Goal: Information Seeking & Learning: Check status

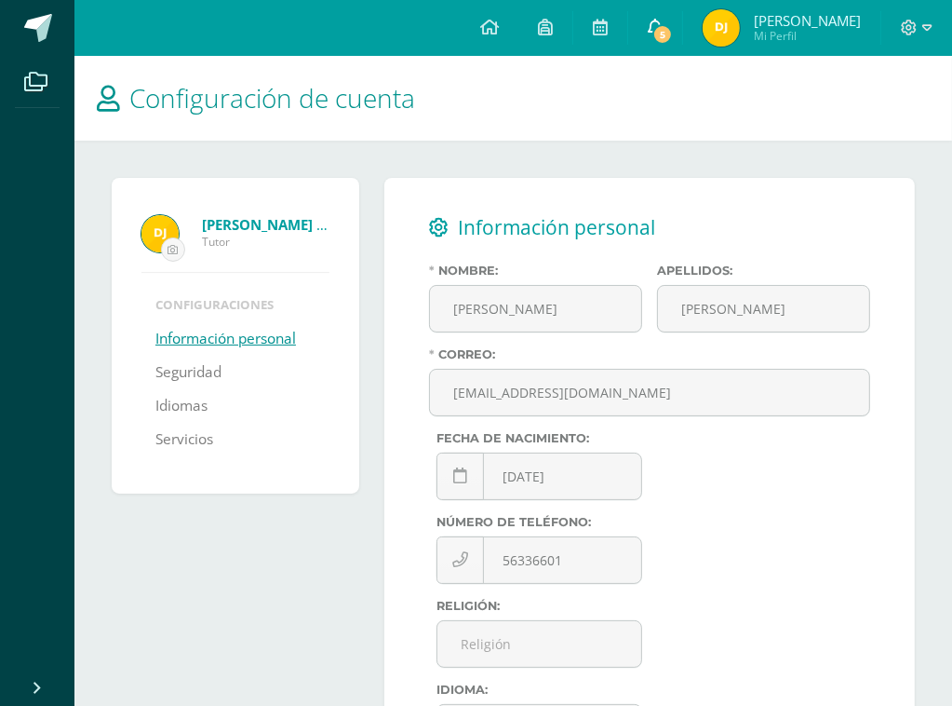
click at [669, 27] on span "5" at bounding box center [663, 34] width 20 height 20
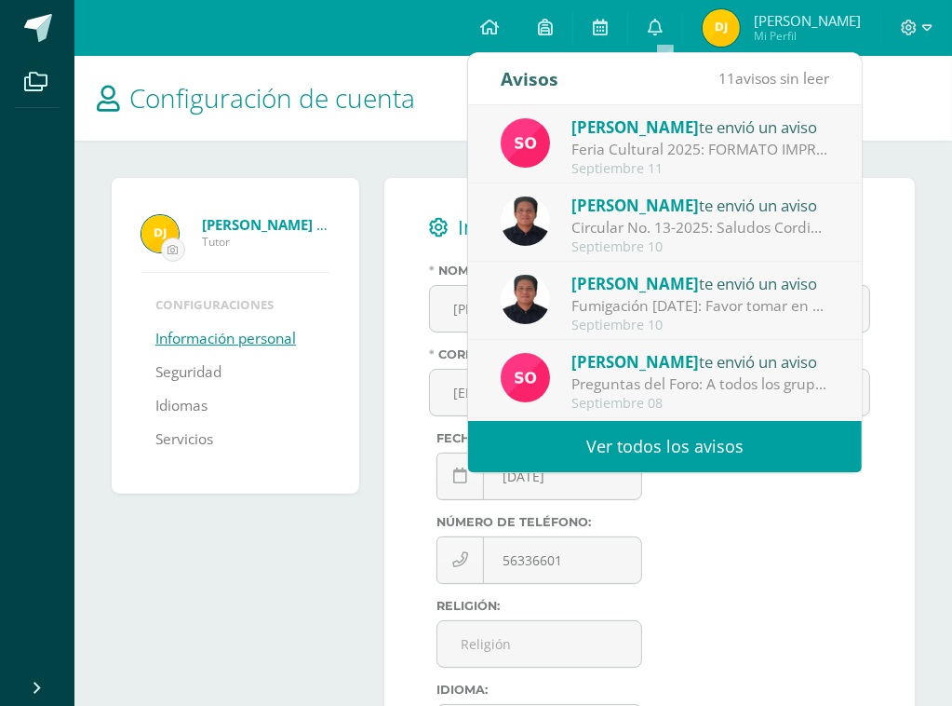
click at [702, 149] on div "Feria Cultural 2025: FORMATO IMPRIMIRLO PARA LA FERIA CULTURAL" at bounding box center [701, 149] width 259 height 21
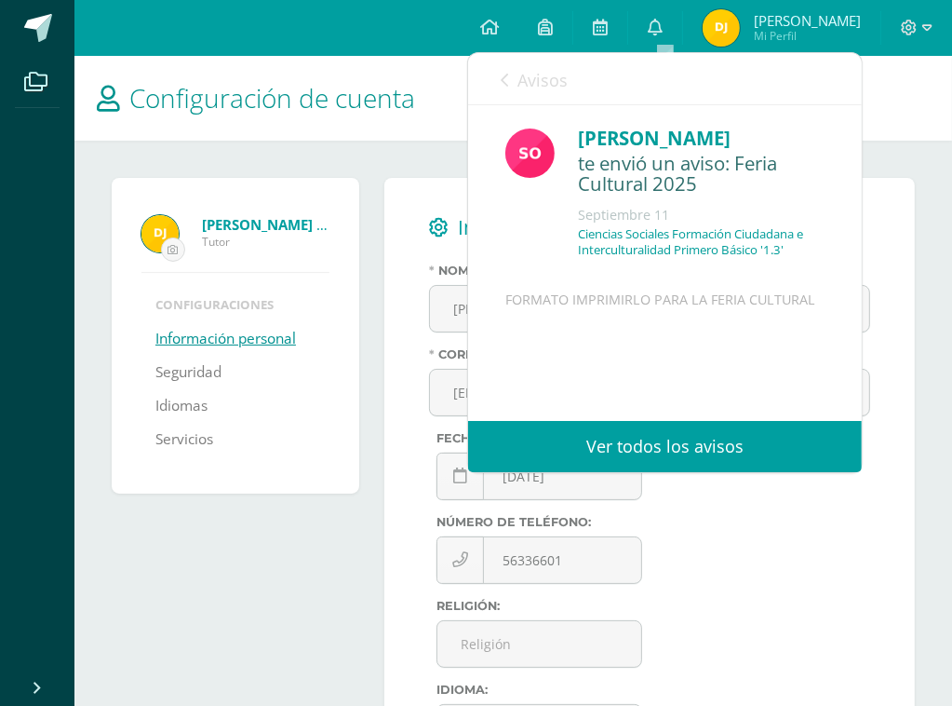
click at [502, 76] on icon at bounding box center [504, 80] width 7 height 15
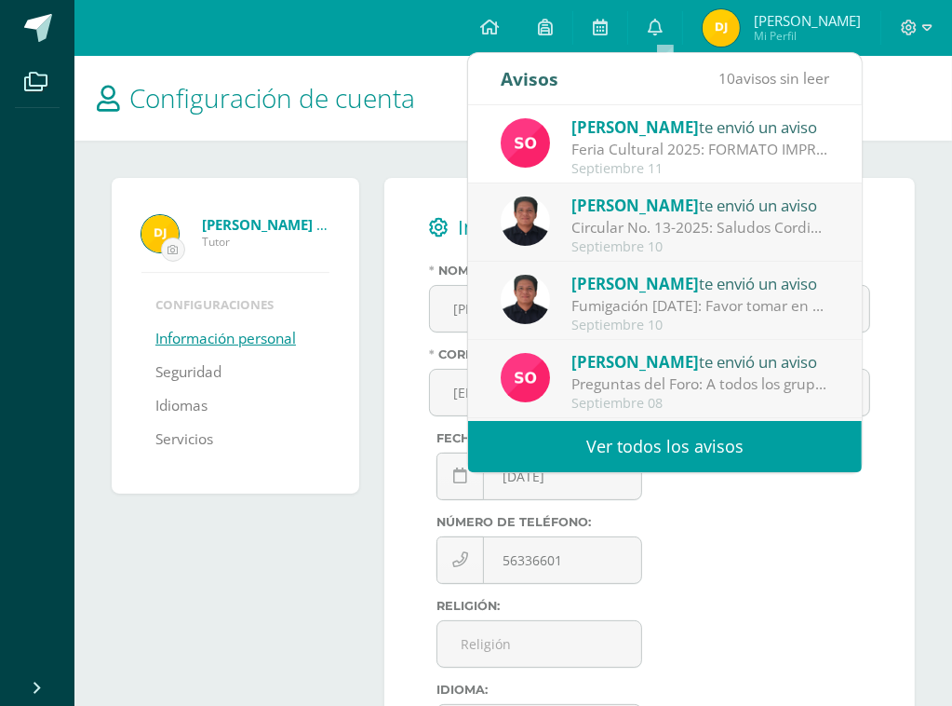
click at [684, 371] on div "Sonia te envió un aviso" at bounding box center [701, 361] width 259 height 24
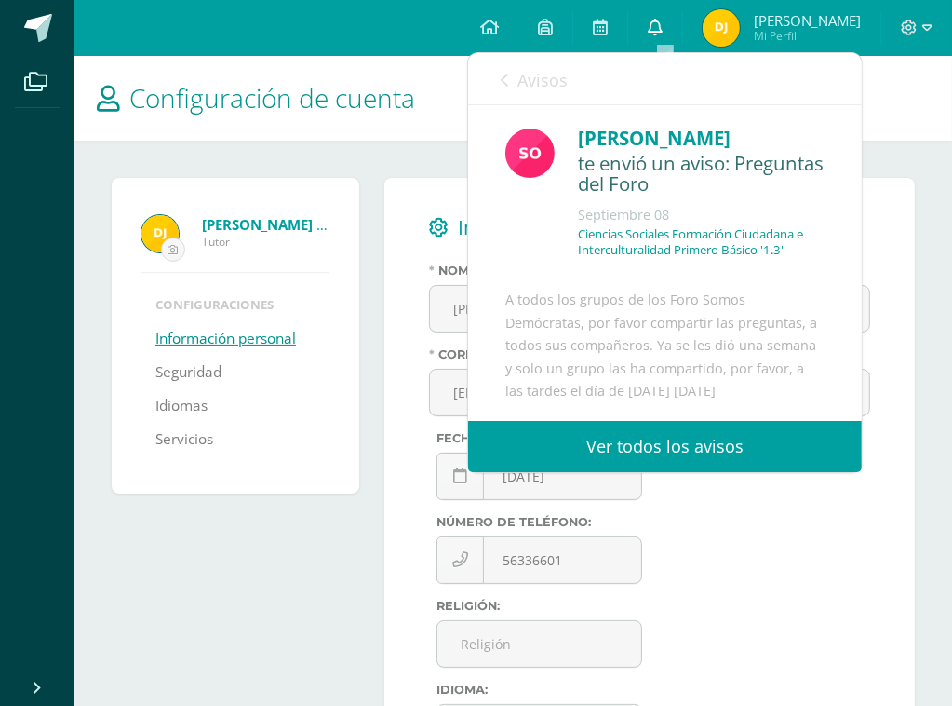
click at [663, 25] on icon at bounding box center [655, 27] width 15 height 17
click at [663, 26] on icon at bounding box center [655, 27] width 15 height 17
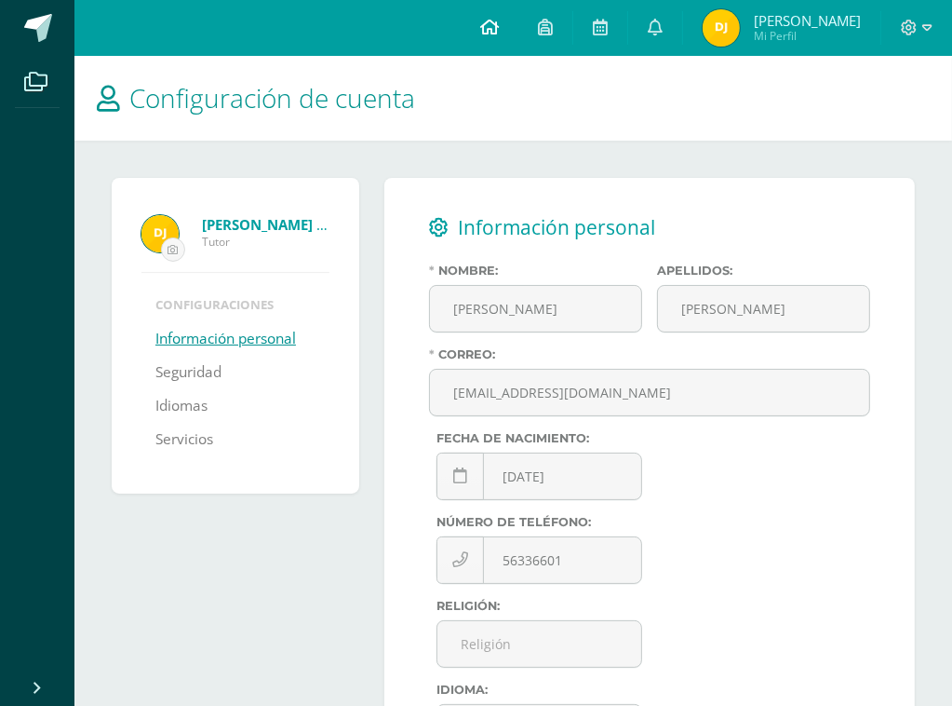
click at [499, 28] on icon at bounding box center [489, 27] width 19 height 17
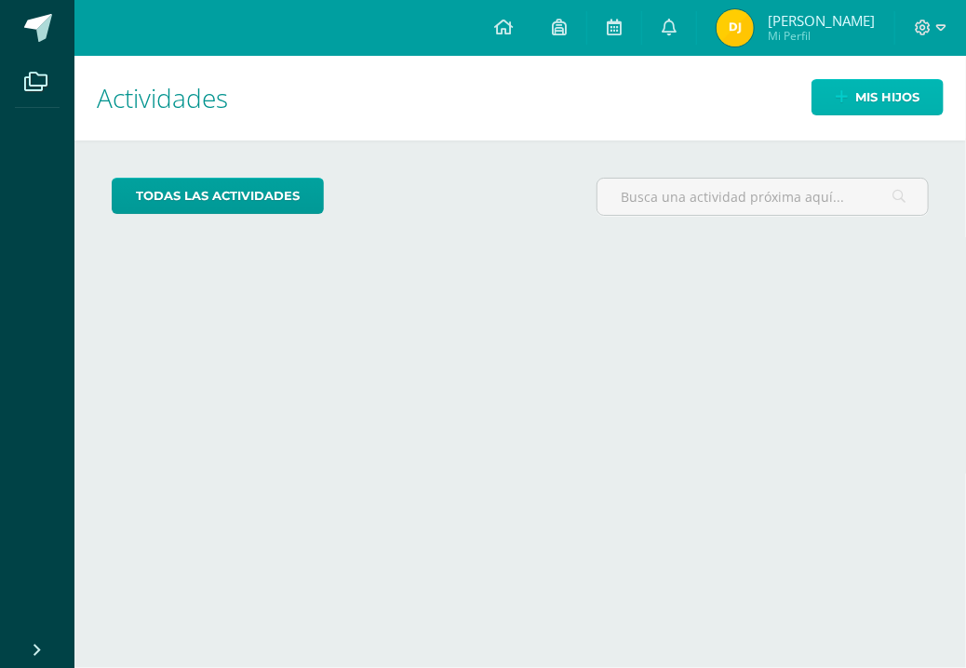
click at [854, 90] on link "Mis hijos" at bounding box center [878, 97] width 132 height 36
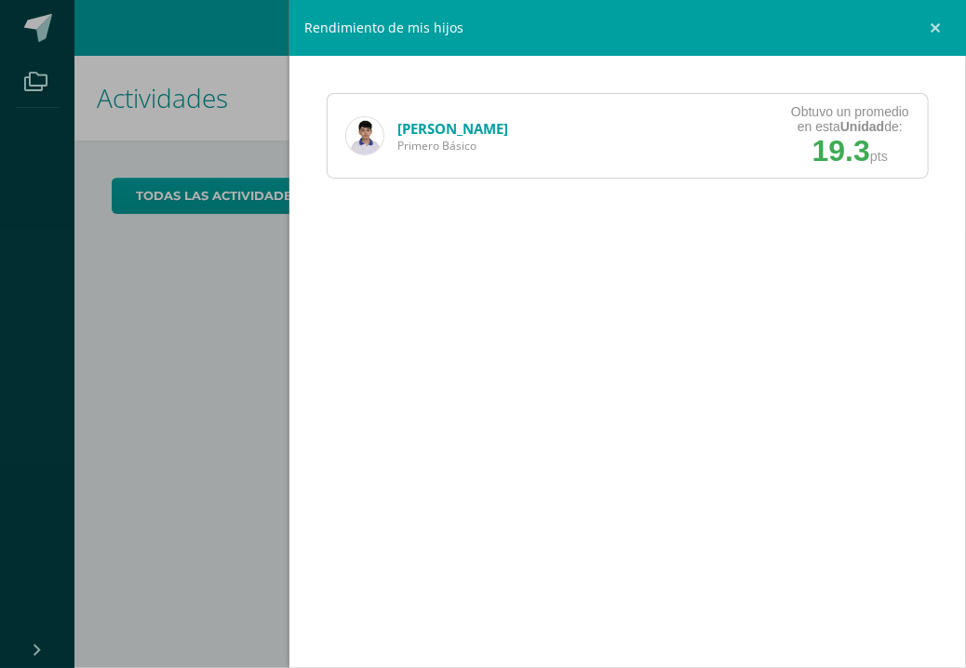
click at [770, 146] on div "Luis Cordón Primero Básico Obtuvo un promedio en esta Unidad de: 19.3 pts" at bounding box center [628, 136] width 602 height 86
click at [884, 128] on strong "Unidad" at bounding box center [863, 126] width 44 height 15
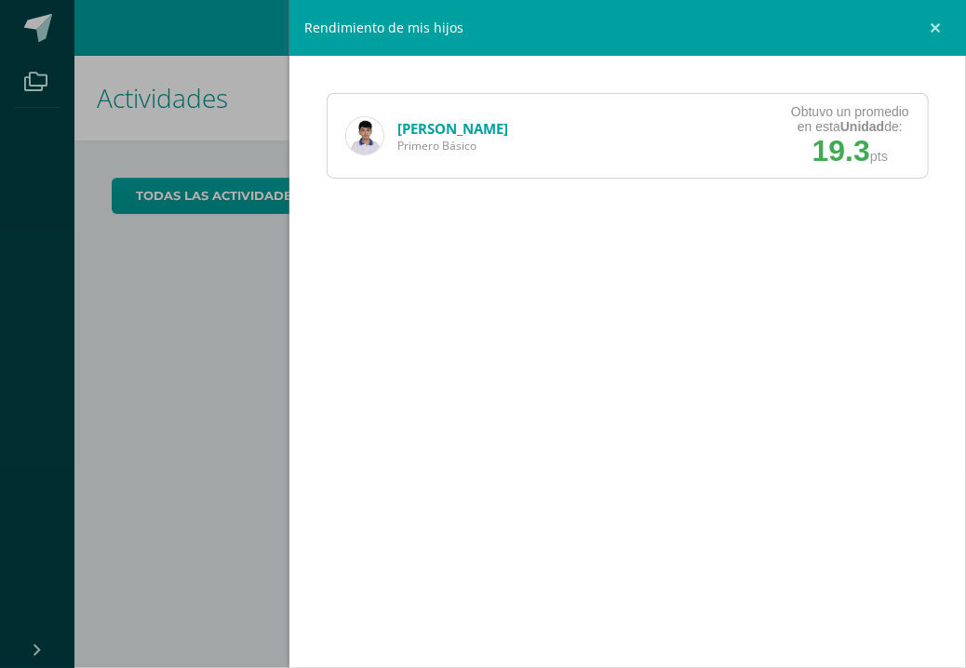
drag, startPoint x: 884, startPoint y: 128, endPoint x: 868, endPoint y: 231, distance: 104.5
click at [868, 231] on div "Luis Cordón Primero Básico Obtuvo un promedio en esta Unidad de: 19.3 pts" at bounding box center [628, 334] width 677 height 668
click at [937, 27] on link at bounding box center [939, 28] width 56 height 56
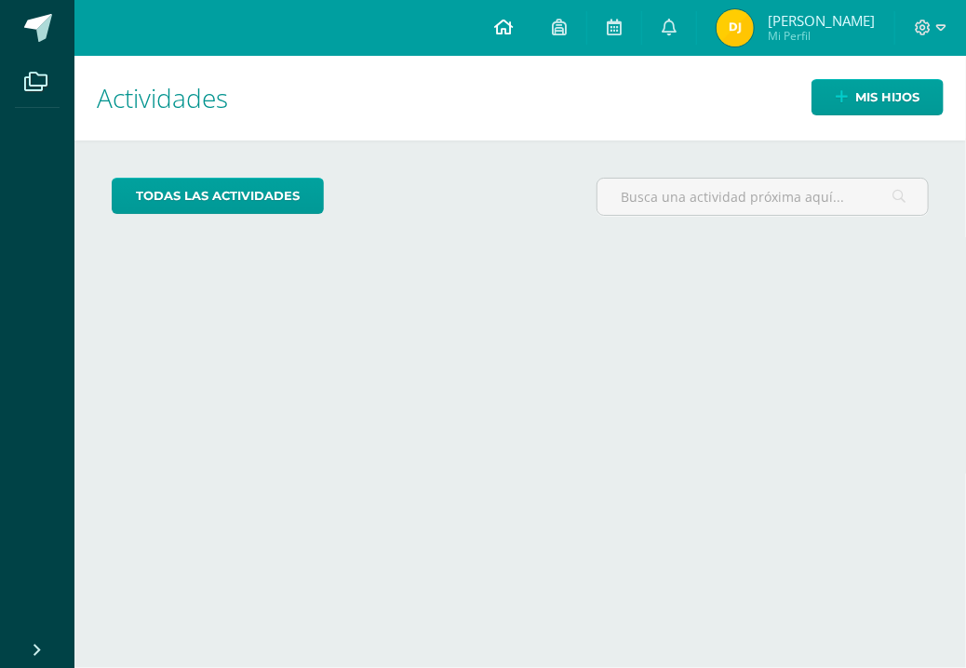
click at [513, 29] on icon at bounding box center [503, 27] width 19 height 17
click at [567, 31] on icon at bounding box center [559, 27] width 15 height 17
click at [563, 26] on icon at bounding box center [559, 27] width 15 height 17
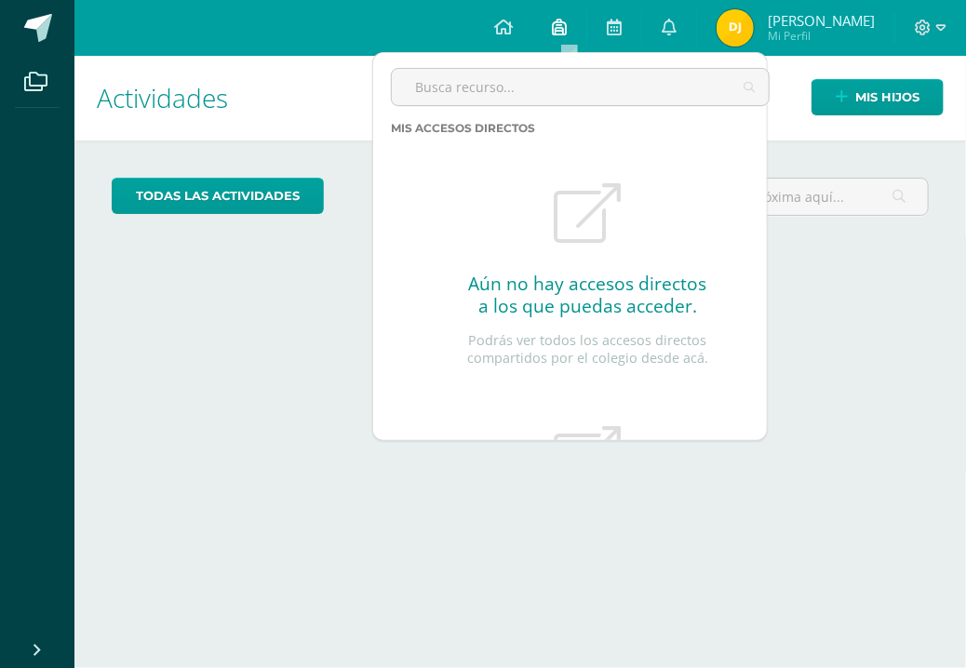
click at [563, 26] on icon at bounding box center [559, 27] width 15 height 17
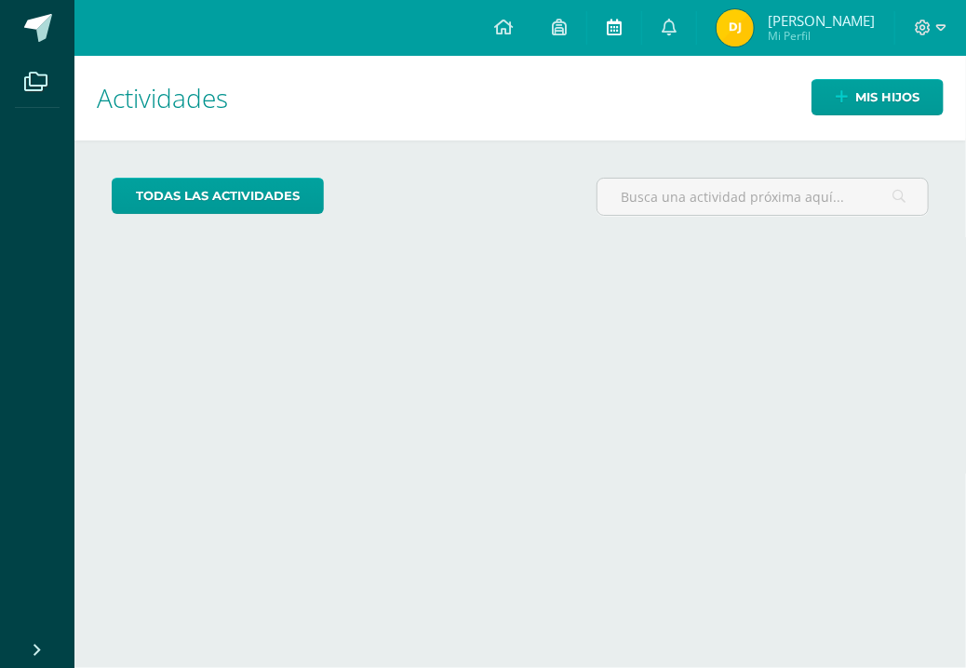
click at [622, 27] on icon at bounding box center [614, 27] width 15 height 17
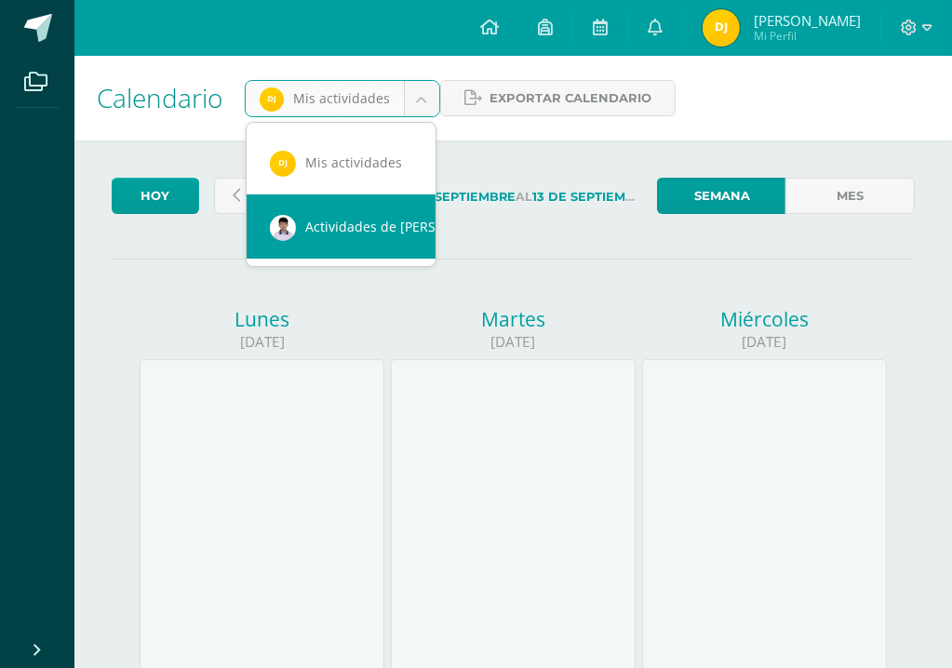
scroll to position [0, 16]
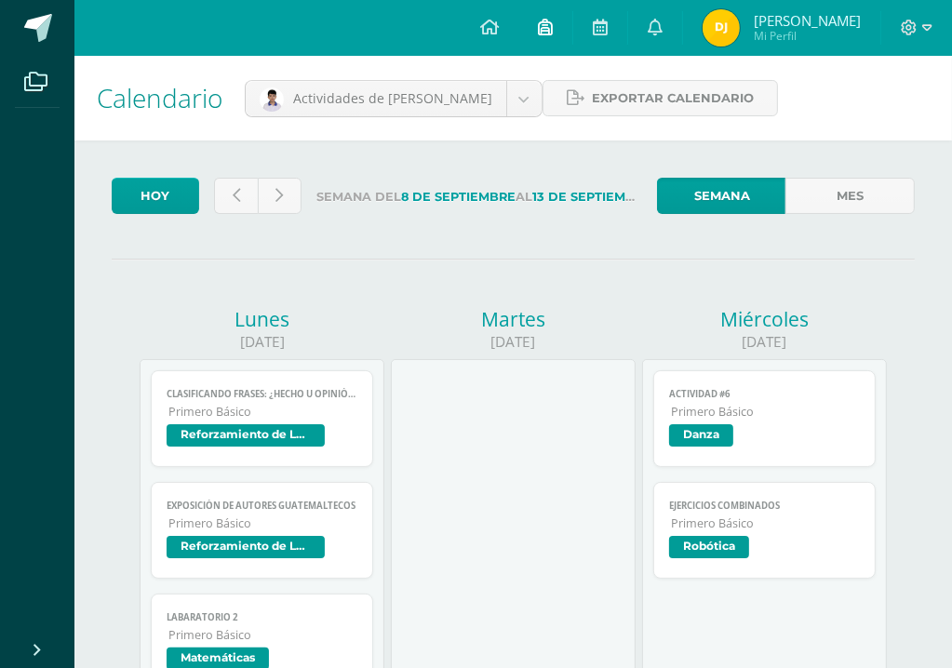
click at [551, 29] on icon at bounding box center [545, 27] width 15 height 17
click at [39, 29] on span at bounding box center [38, 28] width 28 height 28
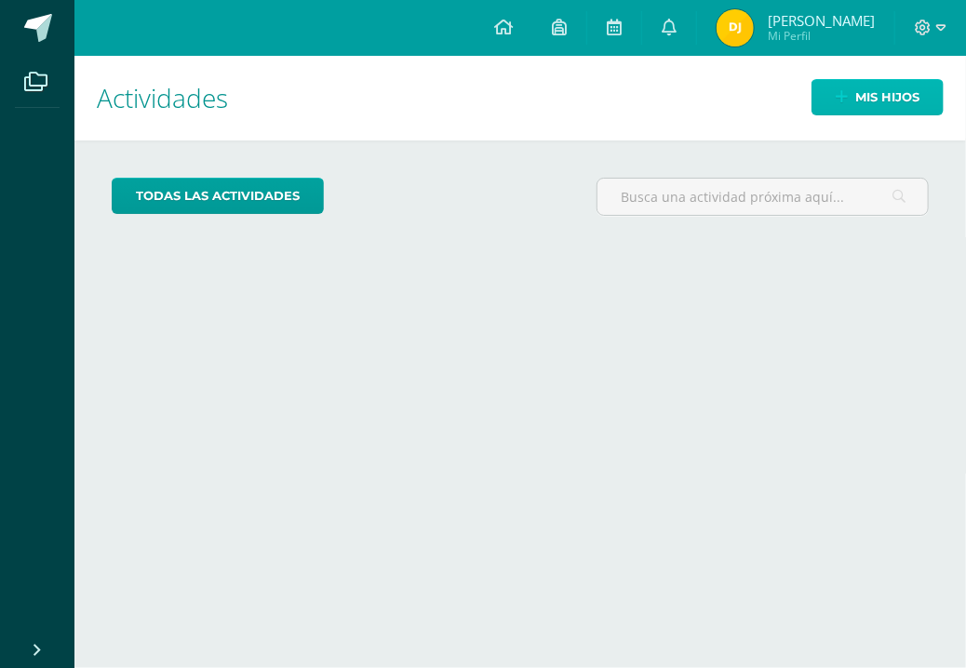
click at [891, 99] on span "Mis hijos" at bounding box center [888, 97] width 64 height 34
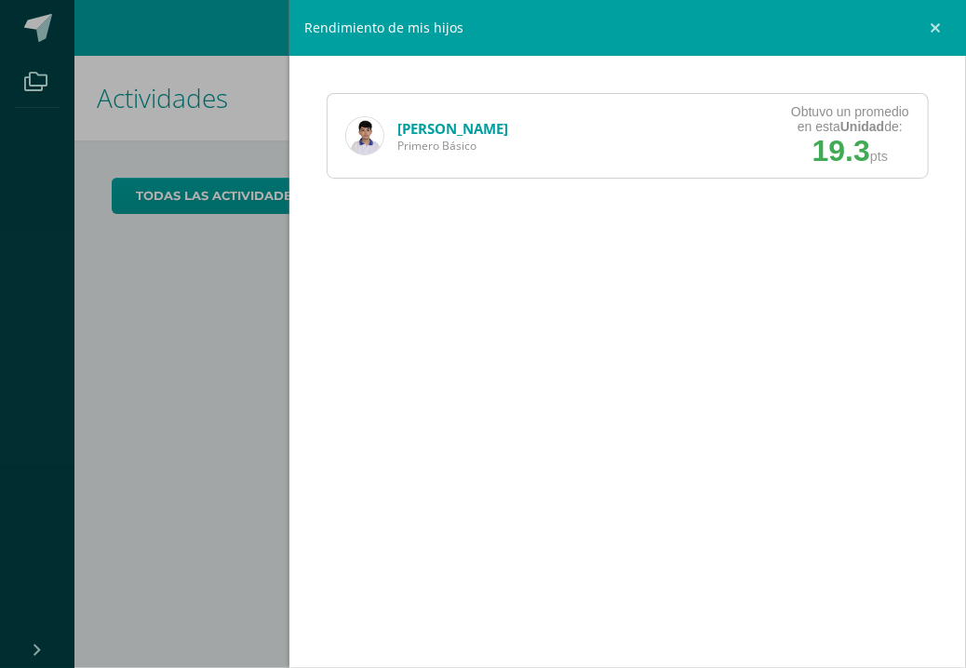
click at [871, 136] on div "19.3 pts" at bounding box center [850, 151] width 75 height 34
click at [434, 129] on link "[PERSON_NAME]" at bounding box center [453, 128] width 111 height 19
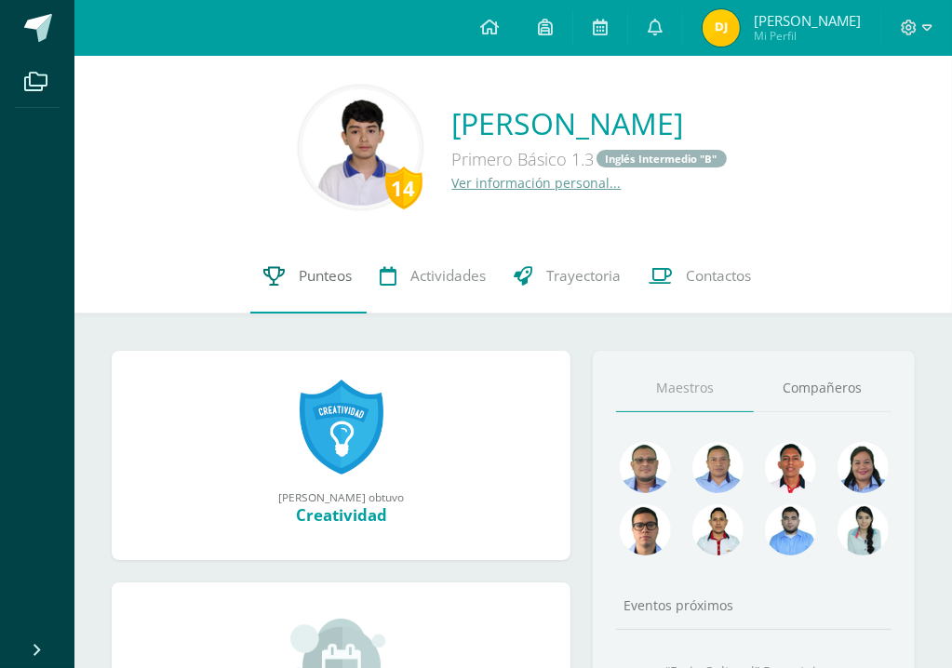
click at [339, 277] on span "Punteos" at bounding box center [326, 276] width 53 height 20
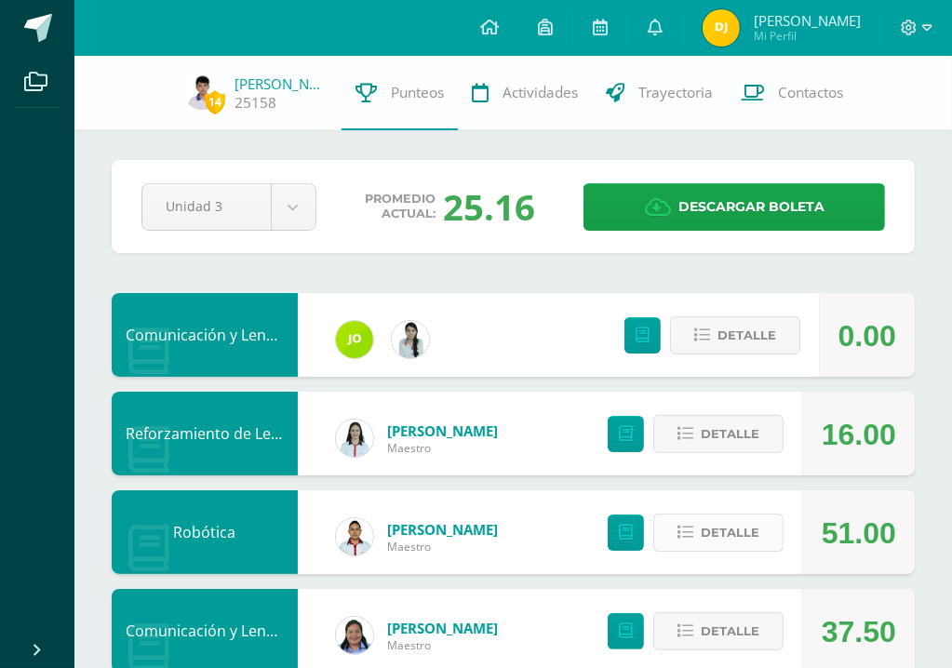
click at [736, 531] on span "Detalle" at bounding box center [730, 533] width 59 height 34
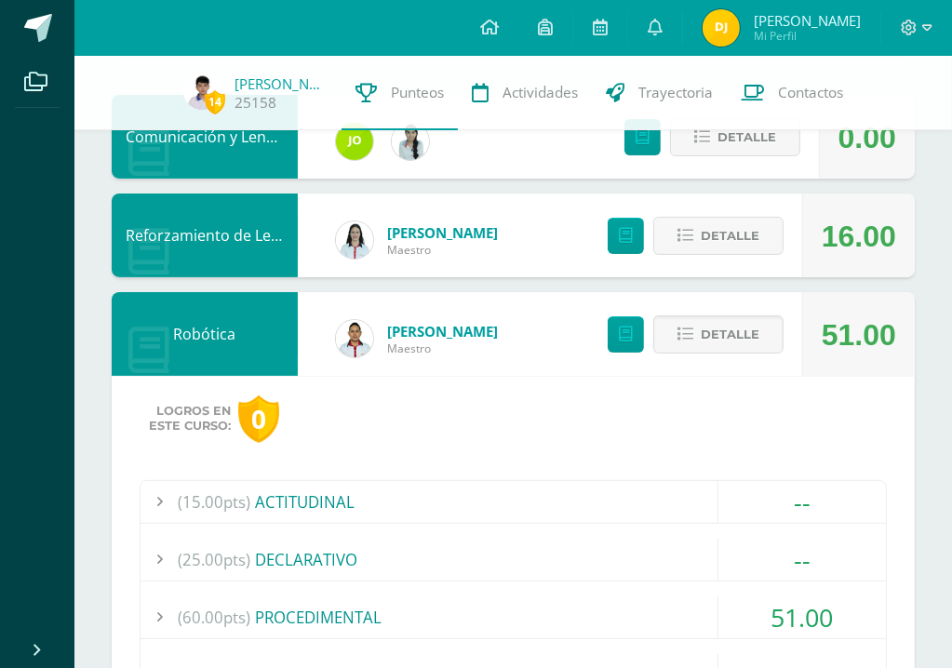
scroll to position [372, 0]
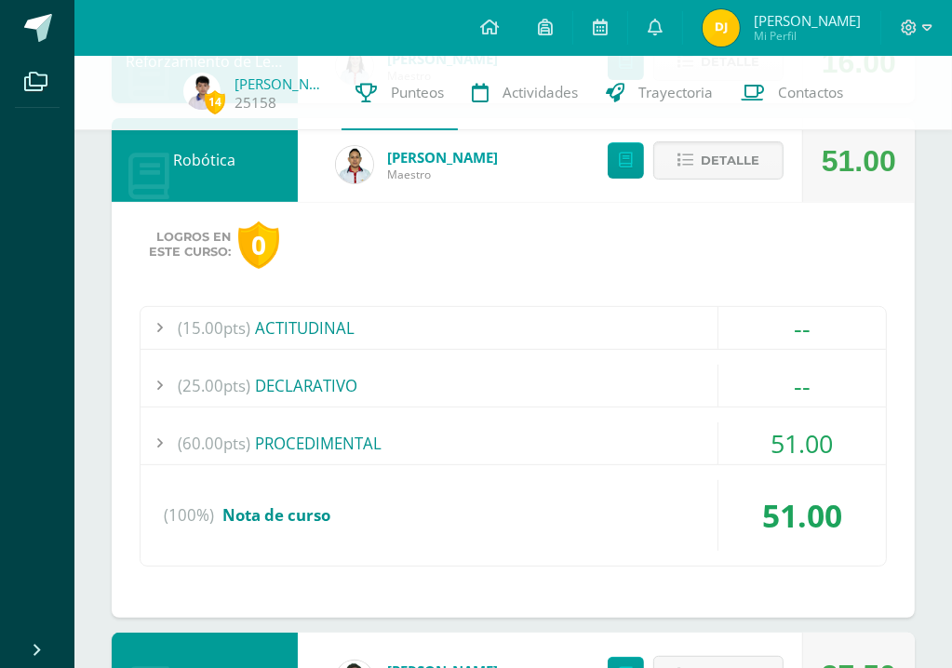
click at [806, 446] on div "51.00" at bounding box center [803, 444] width 168 height 42
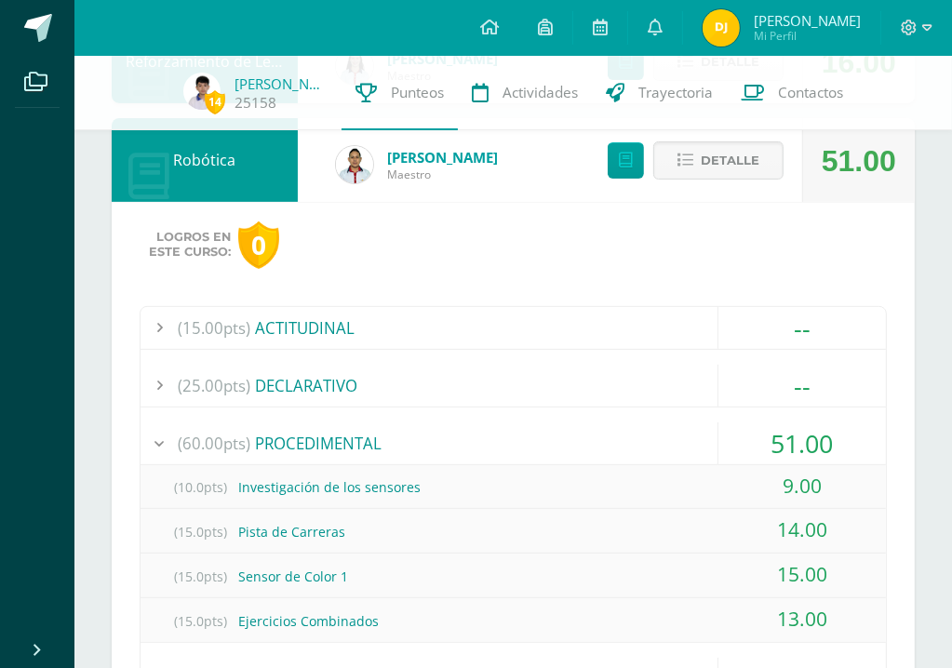
click at [758, 247] on div "Logros en este curso: 0" at bounding box center [514, 245] width 748 height 47
click at [226, 163] on div "Robótica" at bounding box center [205, 160] width 186 height 84
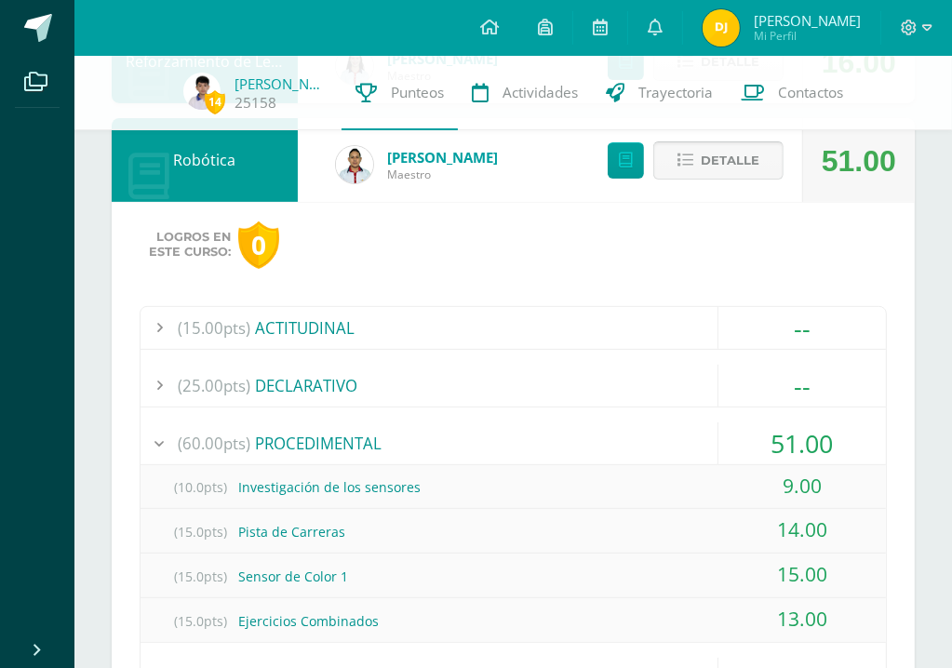
click at [679, 155] on icon at bounding box center [686, 161] width 16 height 16
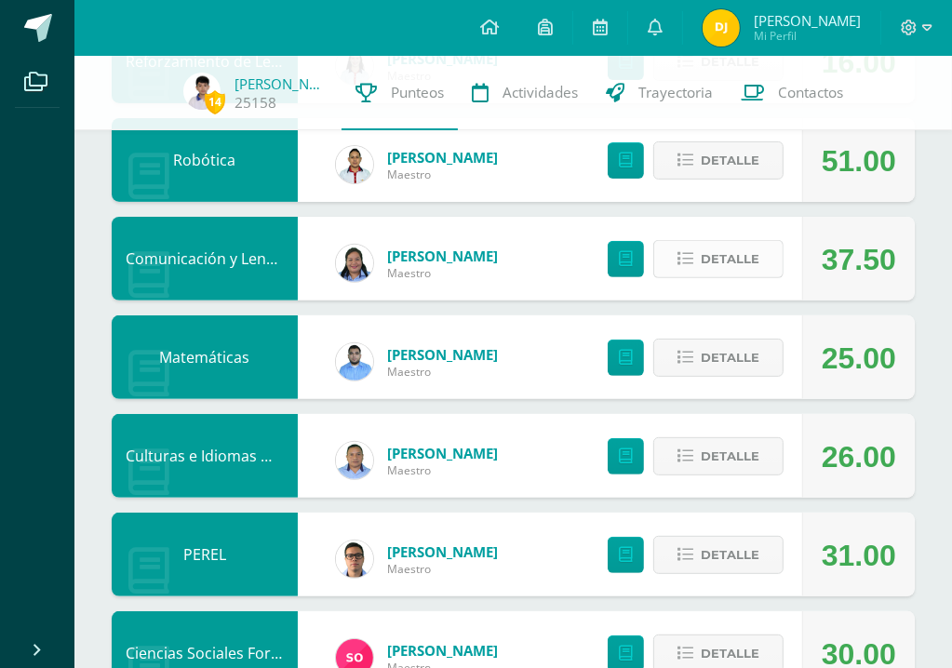
click at [682, 262] on icon at bounding box center [686, 259] width 16 height 16
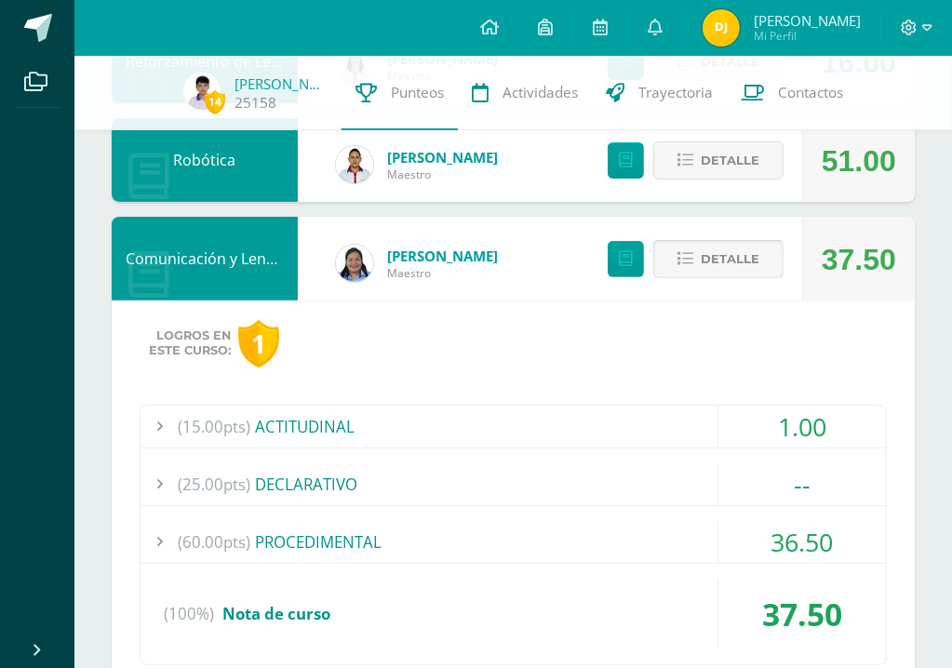
click at [682, 262] on icon at bounding box center [686, 259] width 16 height 16
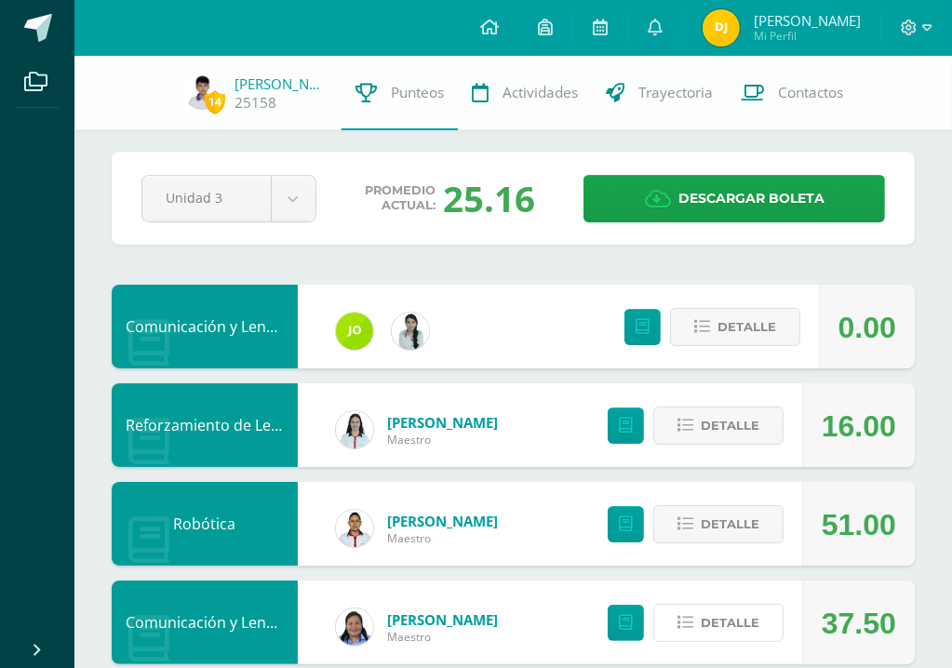
scroll to position [0, 0]
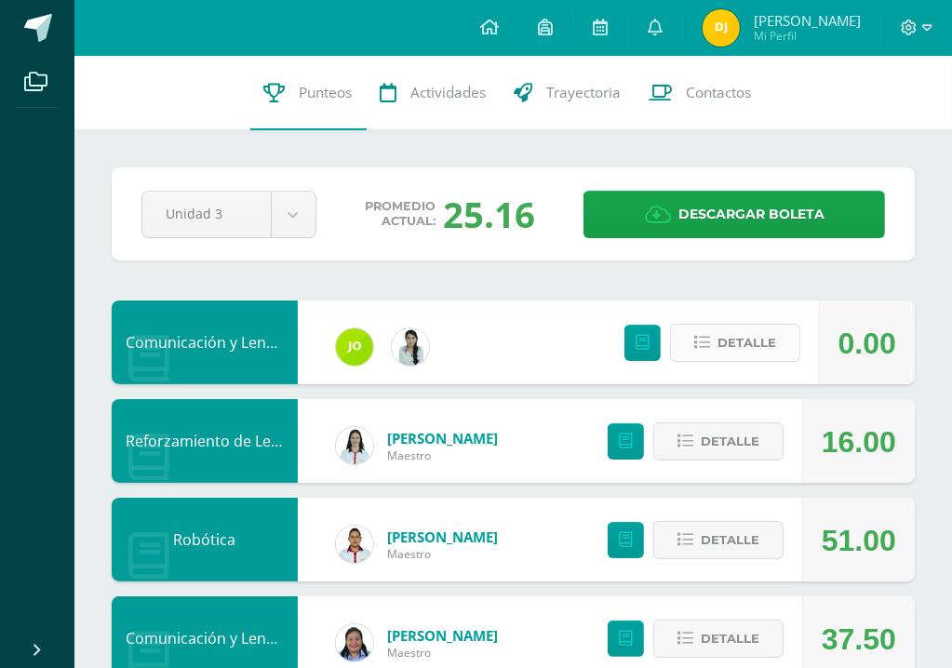
click at [745, 353] on span "Detalle" at bounding box center [747, 343] width 59 height 34
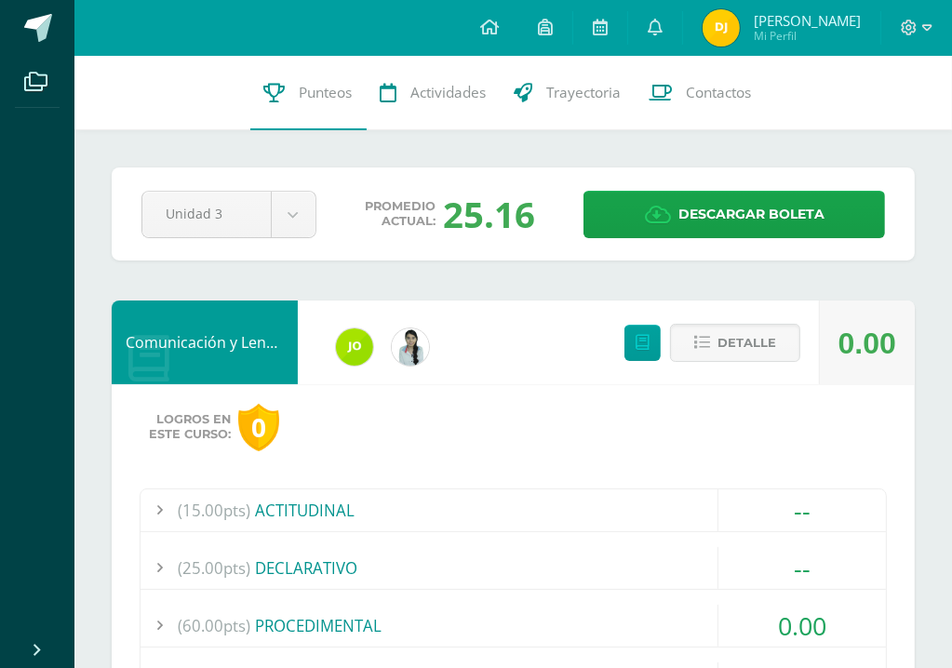
click at [352, 623] on div "(60.00pts) PROCEDIMENTAL" at bounding box center [514, 626] width 746 height 42
click at [499, 31] on icon at bounding box center [489, 27] width 19 height 17
